Goal: Connect with others: Connect with other users

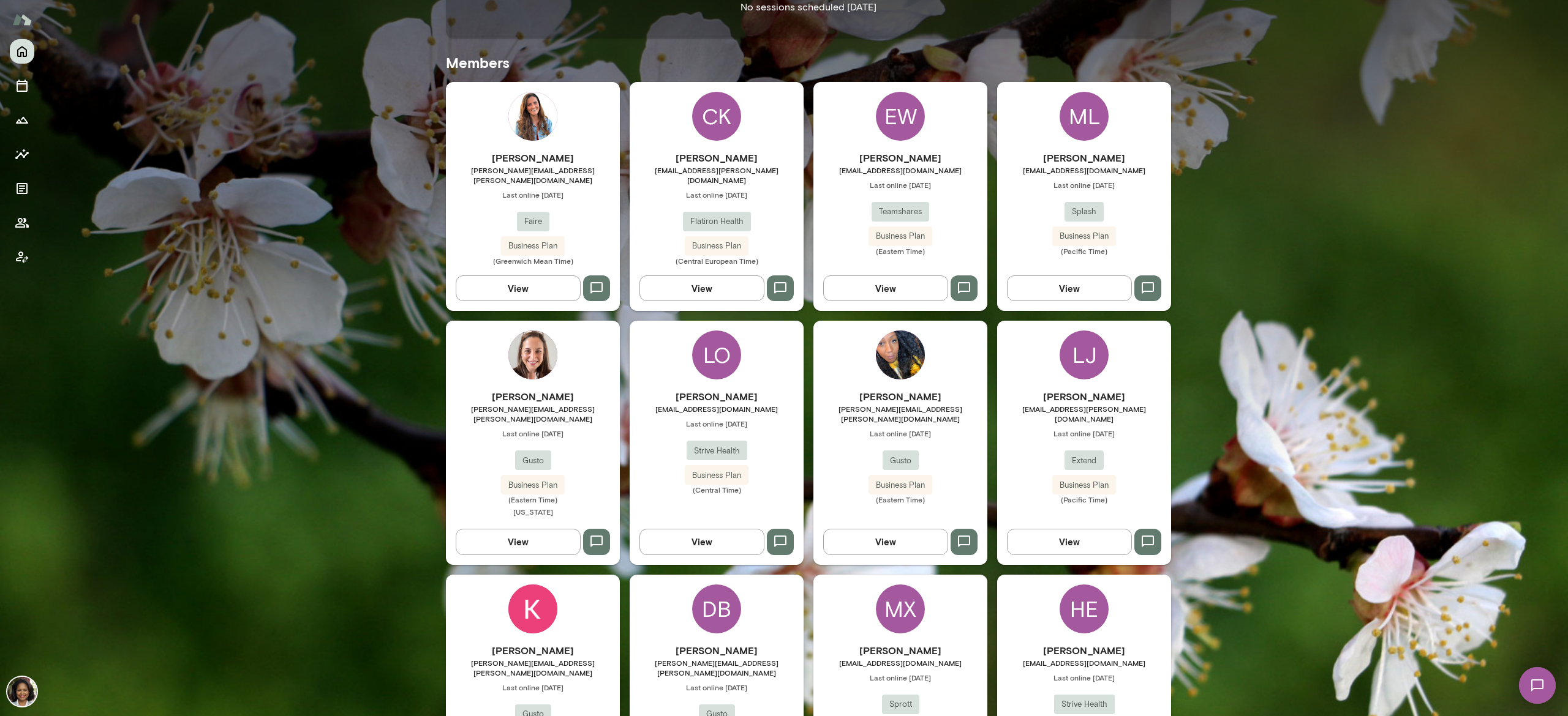
scroll to position [633, 0]
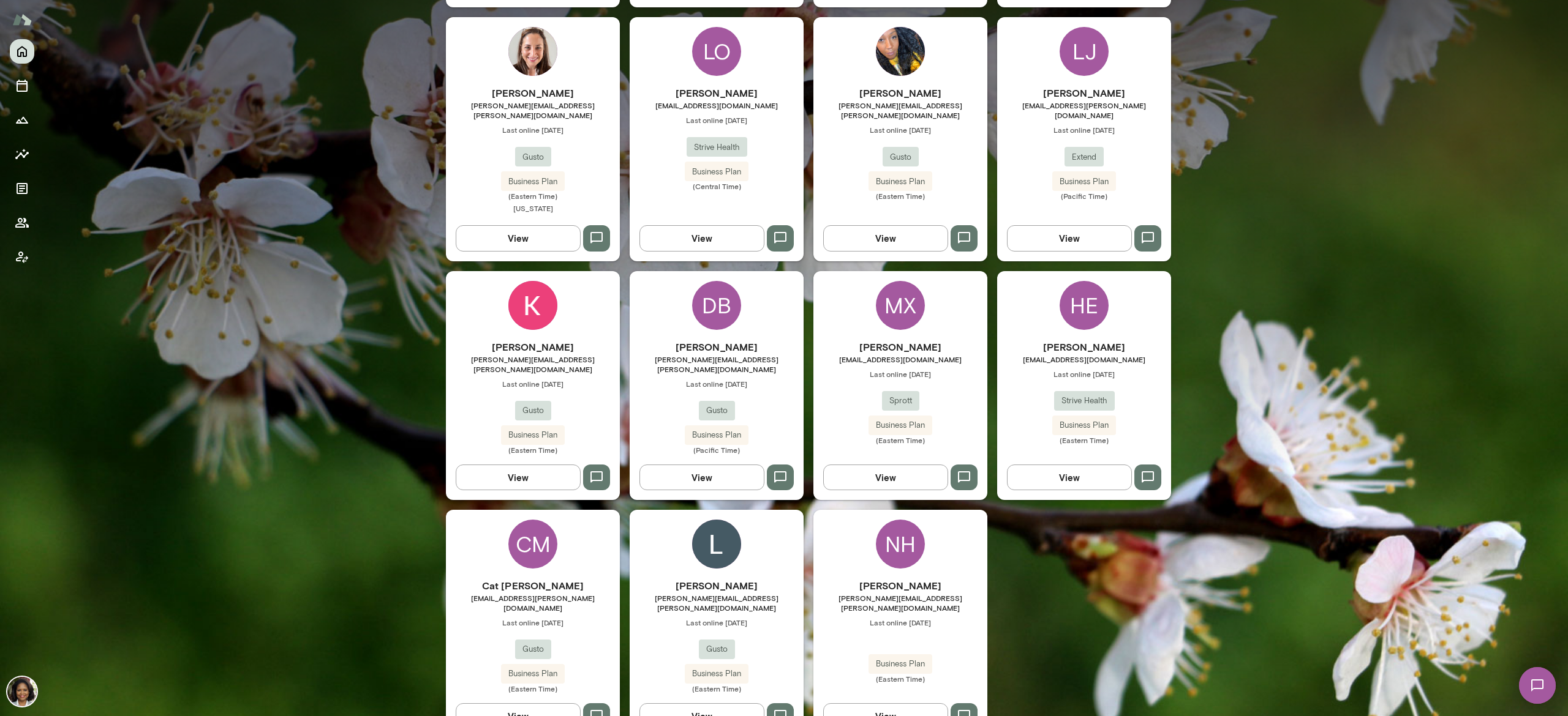
click at [1302, 368] on div "Mindset hopeful Good night, [PERSON_NAME] * ​ ​ I want to find more time to thi…" at bounding box center [807, 60] width 1524 height 1386
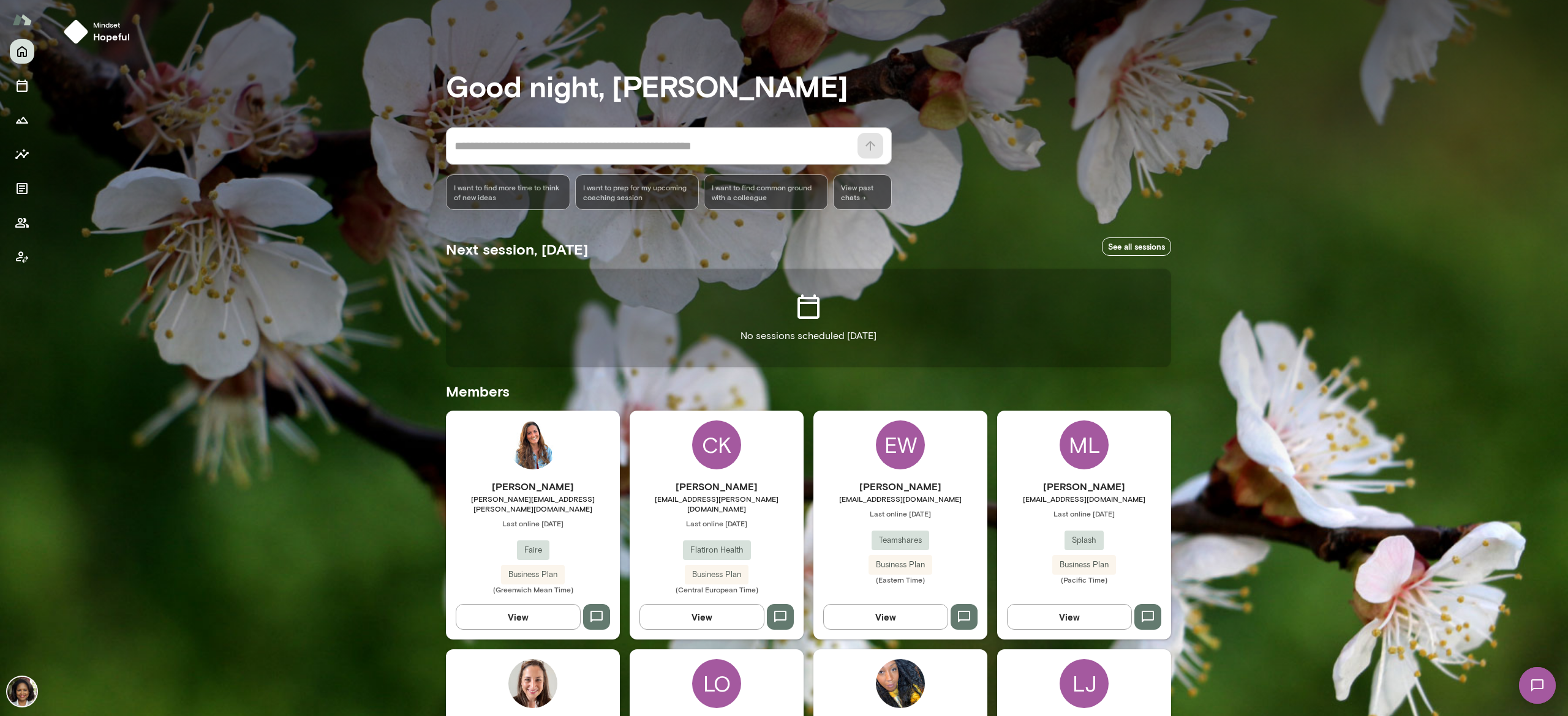
click at [570, 132] on div "* ​ ​" at bounding box center [669, 146] width 446 height 37
click at [1402, 213] on div "Mindset hopeful Good night, [PERSON_NAME] * ​ ​ I want to find more time to thi…" at bounding box center [807, 693] width 1524 height 1386
click at [237, 182] on div "Mindset hopeful Good night, [PERSON_NAME] * ​ ​ I want to find more time to thi…" at bounding box center [807, 693] width 1524 height 1386
click at [19, 221] on icon "Members" at bounding box center [22, 223] width 13 height 10
